Goal: Information Seeking & Learning: Check status

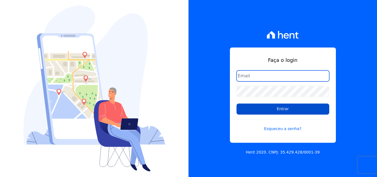
type input "[EMAIL_ADDRESS][PERSON_NAME][DOMAIN_NAME]"
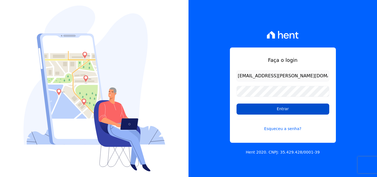
click at [305, 113] on input "Entrar" at bounding box center [283, 108] width 93 height 11
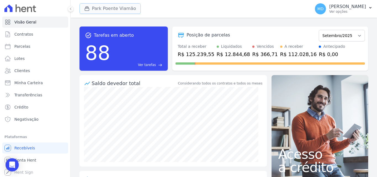
click at [126, 10] on button "Park Poente Viamão" at bounding box center [109, 8] width 61 height 10
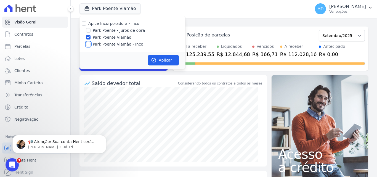
click at [89, 45] on input "Park Poente Viamão - Inco" at bounding box center [88, 44] width 4 height 4
checkbox input "true"
click at [89, 32] on input "Park Poente - Juros de obra" at bounding box center [88, 30] width 4 height 4
checkbox input "true"
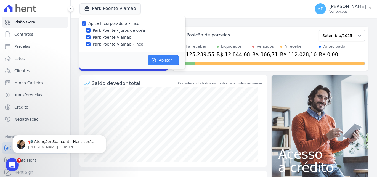
click at [171, 62] on button "Aplicar" at bounding box center [163, 60] width 31 height 10
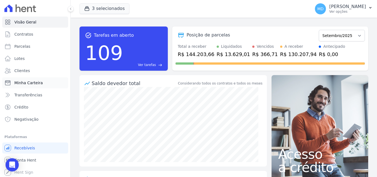
click at [33, 82] on span "Minha Carteira" at bounding box center [28, 83] width 28 height 6
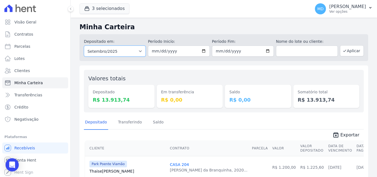
click at [139, 52] on select "Todos os meses Novembro/2022 Dezembro/2022 Janeiro/2023 Fevereiro/2023 Março/20…" at bounding box center [115, 51] width 62 height 11
select select "all"
click at [84, 46] on select "Todos os meses Novembro/2022 Dezembro/2022 Janeiro/2023 Fevereiro/2023 Março/20…" at bounding box center [115, 51] width 62 height 11
click at [202, 51] on input "date" at bounding box center [179, 51] width 62 height 11
type input "2025-08-01"
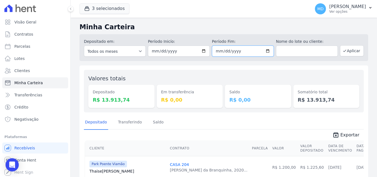
click at [265, 51] on input "date" at bounding box center [243, 51] width 62 height 11
type input "2025-08-31"
click at [350, 51] on button "Aplicar" at bounding box center [352, 50] width 24 height 11
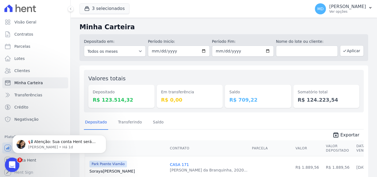
click at [15, 161] on div "Abertura do Messenger da Intercom" at bounding box center [11, 164] width 18 height 18
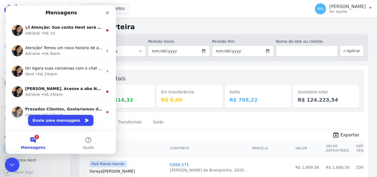
click at [15, 161] on div "Encerramento do Messenger da Intercom" at bounding box center [11, 163] width 13 height 13
